Goal: Task Accomplishment & Management: Manage account settings

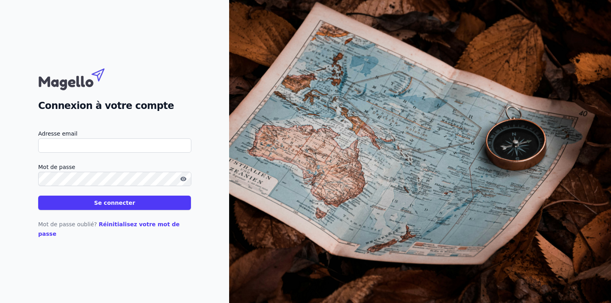
click at [0, 303] on com-1password-button at bounding box center [0, 303] width 0 height 0
click at [144, 152] on input "Adresse email" at bounding box center [114, 145] width 153 height 14
type input "[EMAIL_ADDRESS][DOMAIN_NAME]"
click at [171, 77] on div "Connexion à votre compte" at bounding box center [114, 88] width 153 height 49
click at [138, 231] on link "Réinitialisez votre mot de passe" at bounding box center [109, 229] width 142 height 16
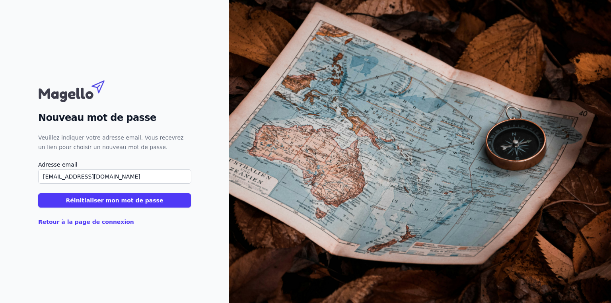
type input "[EMAIL_ADDRESS][DOMAIN_NAME]"
click at [172, 238] on div "Nouveau mot de passe Veuillez indiquer votre adresse email. Vous recevrez un li…" at bounding box center [114, 151] width 229 height 303
click at [116, 205] on button "Réinitialiser mon mot de passe" at bounding box center [114, 200] width 153 height 14
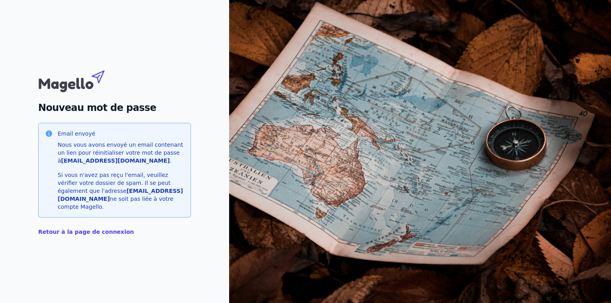
click at [101, 229] on link "Retour à la page de connexion" at bounding box center [86, 232] width 96 height 6
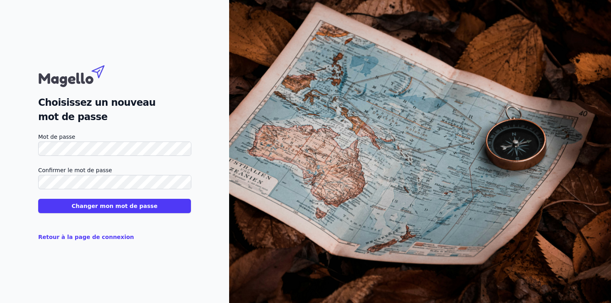
click at [154, 205] on button "Changer mon mot de passe" at bounding box center [114, 206] width 153 height 14
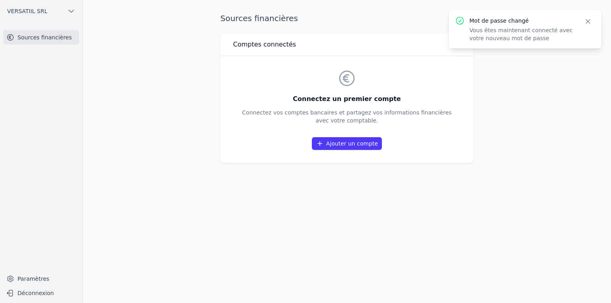
click at [356, 140] on link "Ajouter un compte" at bounding box center [347, 143] width 70 height 13
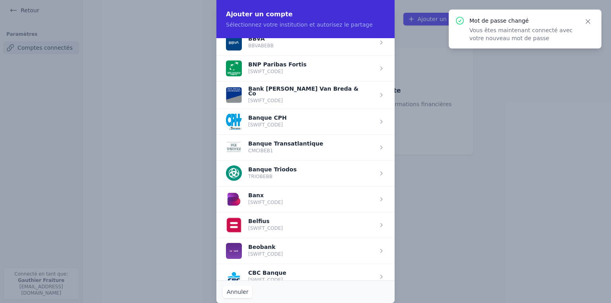
scroll to position [186, 0]
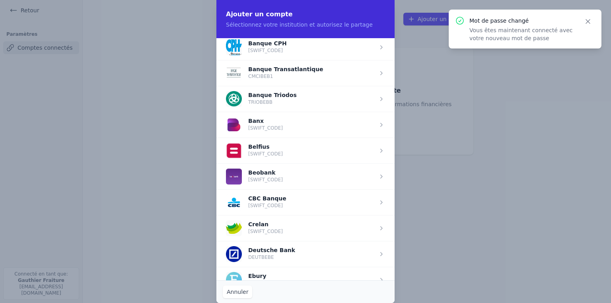
click at [276, 209] on span "button" at bounding box center [305, 202] width 178 height 26
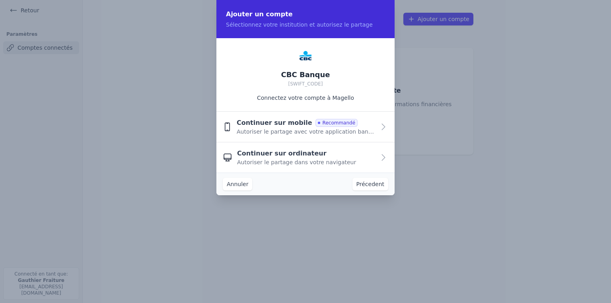
click at [280, 124] on span "Continuer sur mobile" at bounding box center [275, 123] width 76 height 10
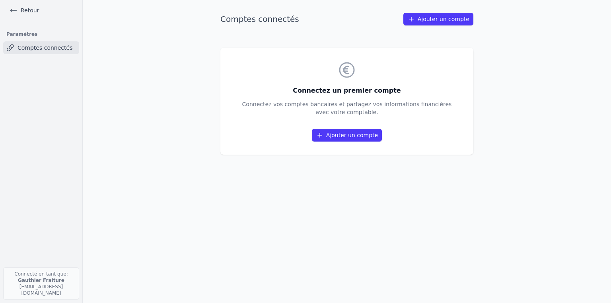
click at [326, 130] on link "Ajouter un compte" at bounding box center [347, 135] width 70 height 13
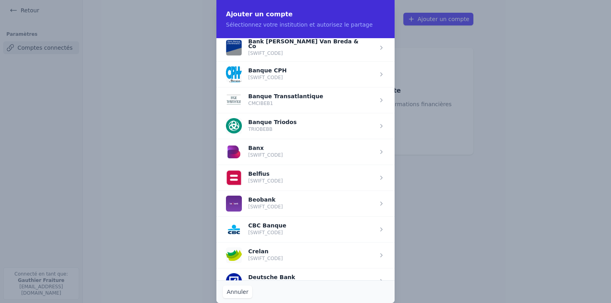
scroll to position [165, 0]
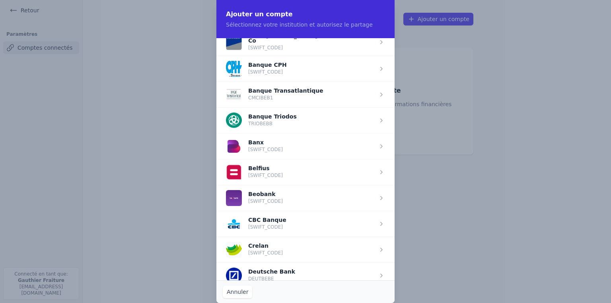
click at [301, 224] on span "button" at bounding box center [305, 224] width 178 height 26
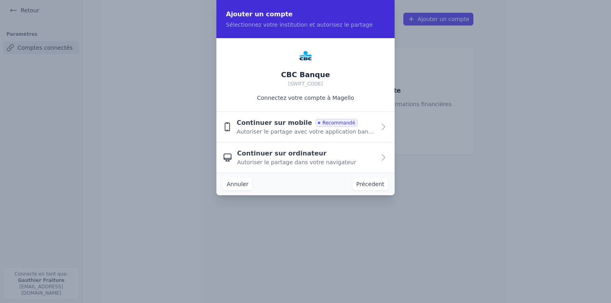
scroll to position [0, 0]
click at [320, 137] on button "Continuer sur mobile Recommandé Autoriser le partage avec votre application ban…" at bounding box center [305, 127] width 178 height 31
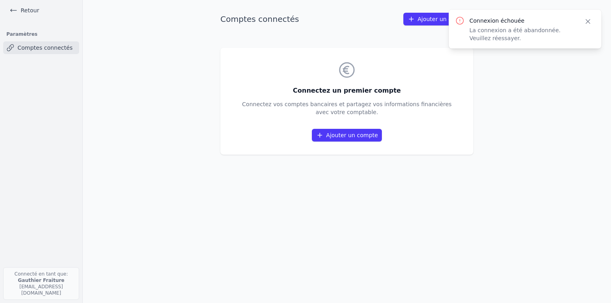
click at [591, 22] on icon "button" at bounding box center [588, 21] width 8 height 8
click at [29, 17] on ul "Retour" at bounding box center [41, 10] width 70 height 21
click at [26, 12] on link "Retour" at bounding box center [24, 10] width 36 height 11
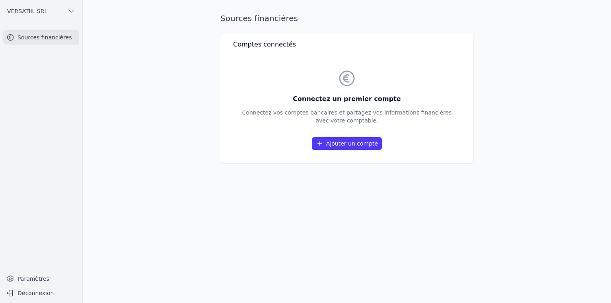
click at [51, 13] on button "VERSATIIL SRL" at bounding box center [41, 11] width 76 height 13
click at [151, 109] on div at bounding box center [305, 151] width 611 height 303
click at [46, 279] on link "Paramètres" at bounding box center [41, 278] width 76 height 13
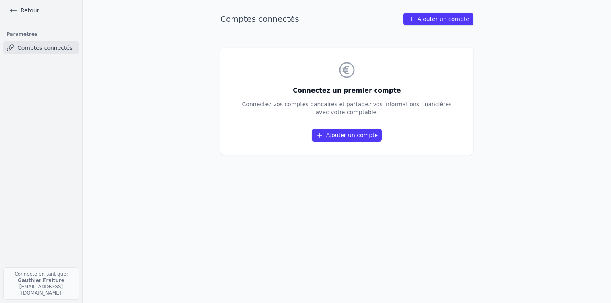
click at [97, 237] on main "Comptes connectés Ajouter un compte Connectez un premier compte Connectez vos c…" at bounding box center [305, 151] width 611 height 303
click at [42, 11] on ul "Retour" at bounding box center [41, 10] width 70 height 21
click at [29, 11] on link "Retour" at bounding box center [24, 10] width 36 height 11
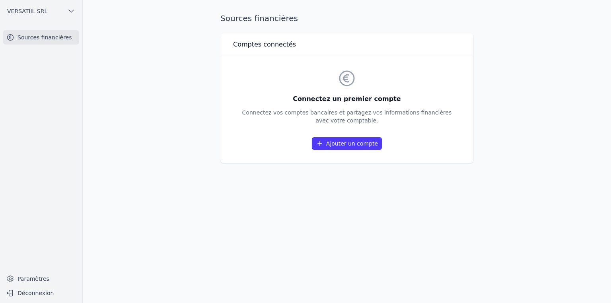
click at [47, 41] on link "Sources financières" at bounding box center [41, 37] width 76 height 14
click at [340, 136] on div "Connectez un premier compte Connectez vos comptes bancaires et partagez vos inf…" at bounding box center [347, 110] width 210 height 82
click at [340, 143] on link "Ajouter un compte" at bounding box center [347, 143] width 70 height 13
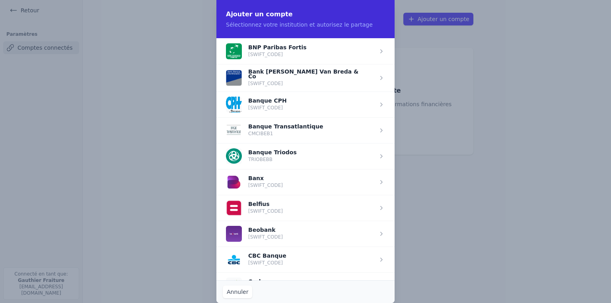
scroll to position [137, 0]
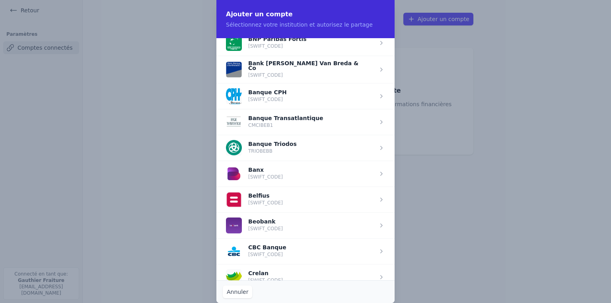
click at [262, 196] on span "button" at bounding box center [305, 200] width 178 height 26
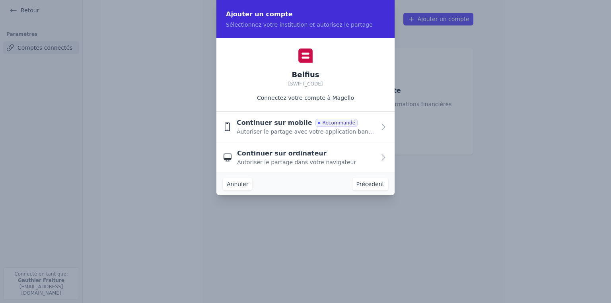
scroll to position [0, 0]
click at [268, 130] on span "Autoriser le partage avec votre application bancaire" at bounding box center [306, 132] width 139 height 8
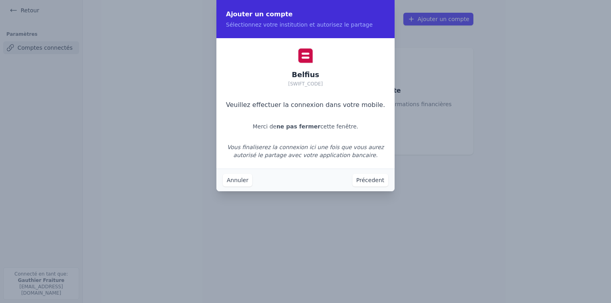
click at [246, 181] on button "Annuler" at bounding box center [237, 180] width 29 height 13
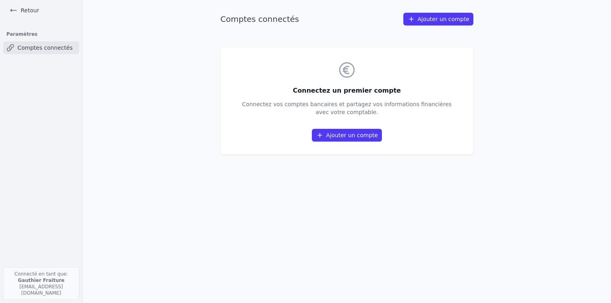
click at [332, 141] on link "Ajouter un compte" at bounding box center [347, 135] width 70 height 13
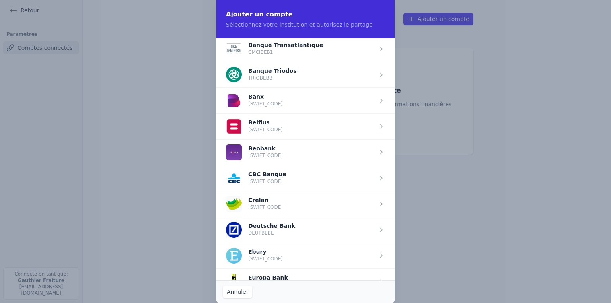
scroll to position [219, 0]
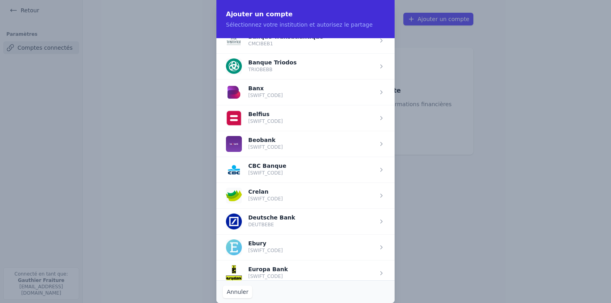
click at [264, 165] on span "button" at bounding box center [305, 170] width 178 height 26
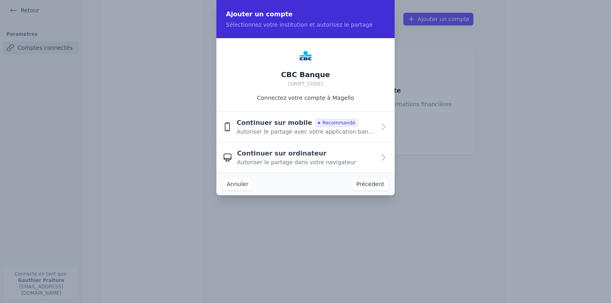
scroll to position [0, 0]
click at [350, 127] on div "Continuer sur mobile Recommandé Autoriser le partage avec votre application ban…" at bounding box center [306, 126] width 139 height 17
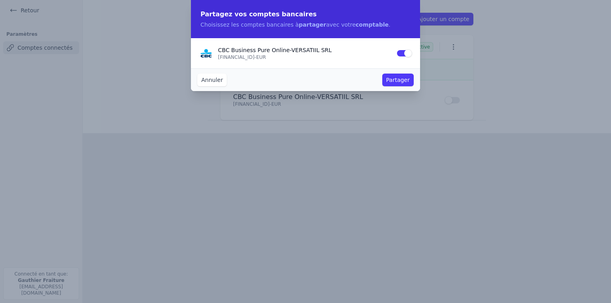
click at [399, 78] on button "Partager" at bounding box center [397, 80] width 31 height 13
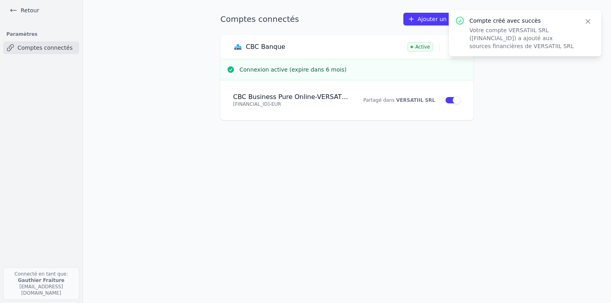
click at [589, 21] on icon "button" at bounding box center [588, 21] width 8 height 8
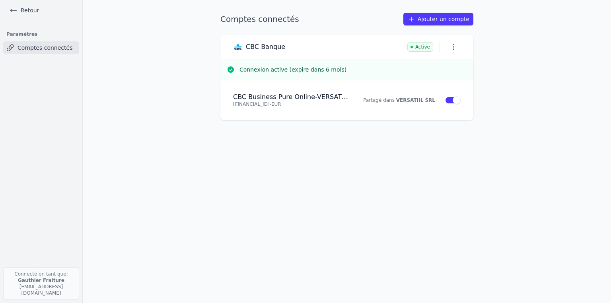
click at [18, 10] on link "Retour" at bounding box center [24, 10] width 36 height 11
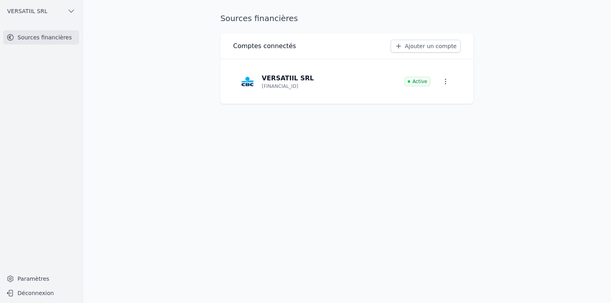
click at [269, 78] on p "VERSATIIL SRL" at bounding box center [288, 79] width 52 height 10
